Goal: Check status: Check status

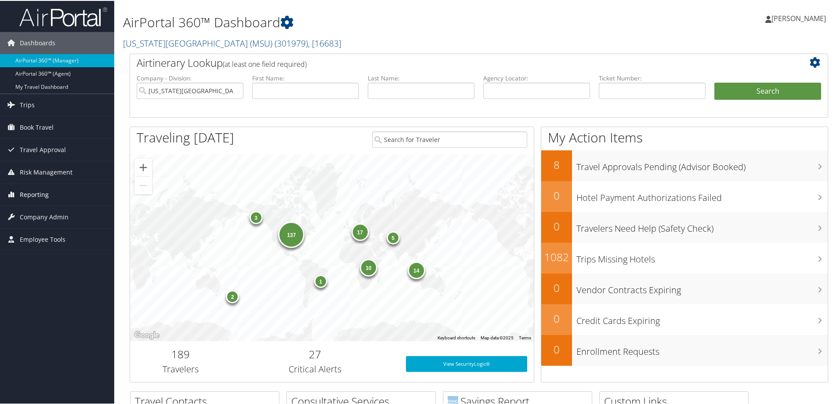
click at [36, 195] on span "Reporting" at bounding box center [34, 194] width 29 height 22
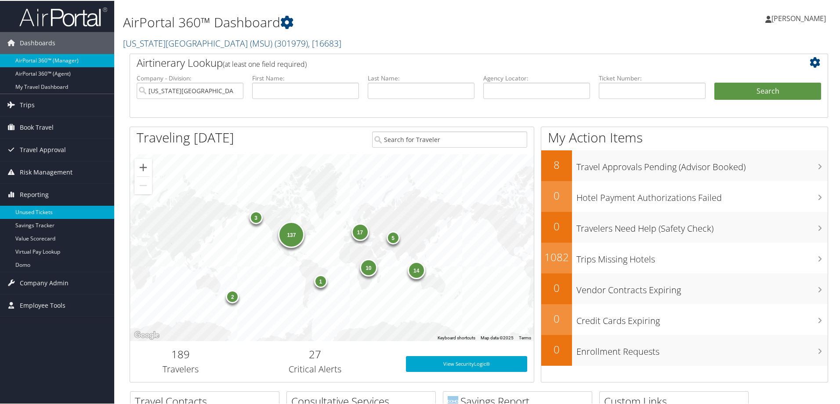
click at [34, 212] on link "Unused Tickets" at bounding box center [57, 211] width 114 height 13
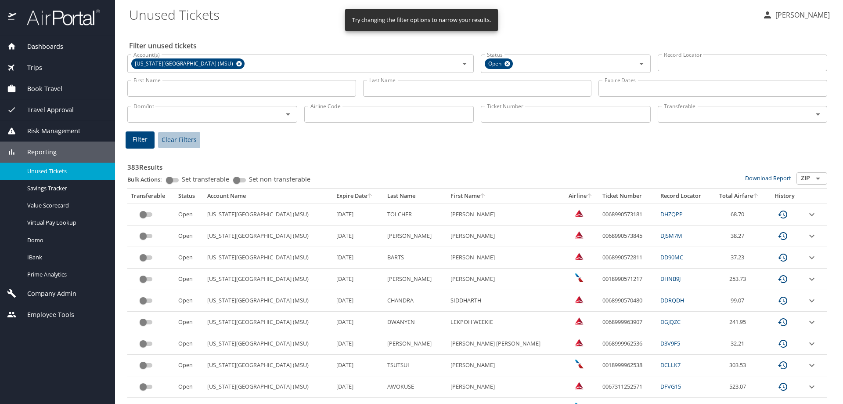
click at [187, 136] on span "Clear Filters" at bounding box center [179, 139] width 35 height 11
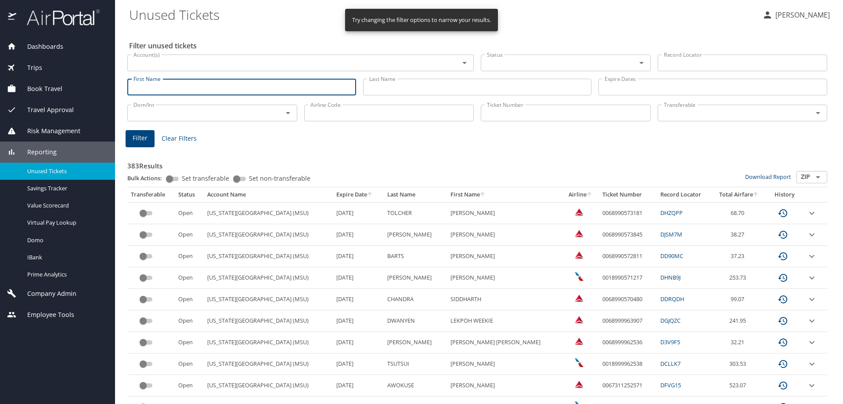
click at [281, 83] on input "First Name" at bounding box center [241, 87] width 229 height 17
type input "Tanya"
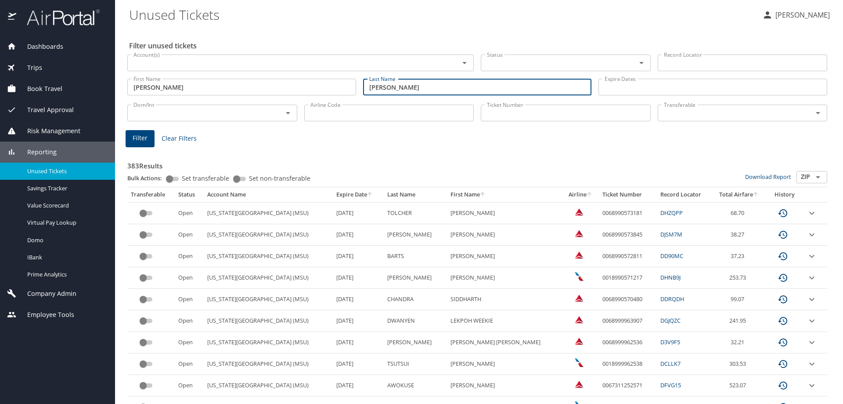
type input "Evans"
click at [139, 135] on span "Filter" at bounding box center [140, 138] width 15 height 11
